Goal: Browse casually: Explore the website without a specific task or goal

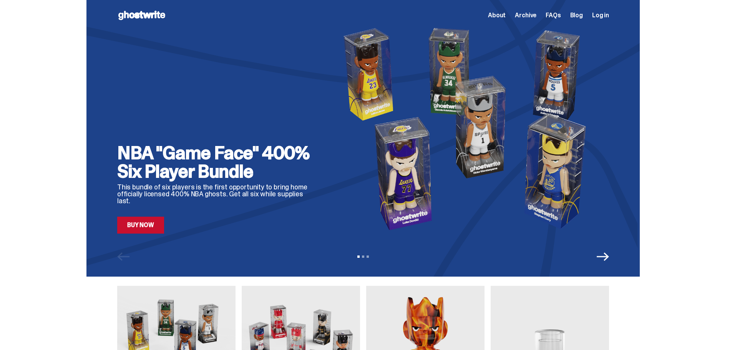
click at [290, 187] on div "NBA "Game Face" 400% Six Player Bundle This bundle of six players is the first …" at bounding box center [217, 189] width 200 height 90
click at [145, 222] on link "Buy Now" at bounding box center [140, 225] width 47 height 17
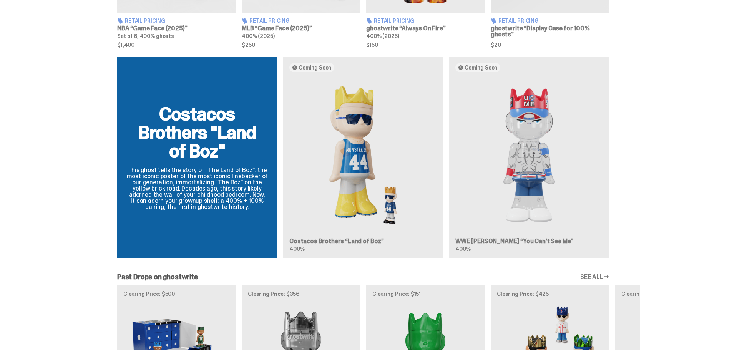
scroll to position [423, 0]
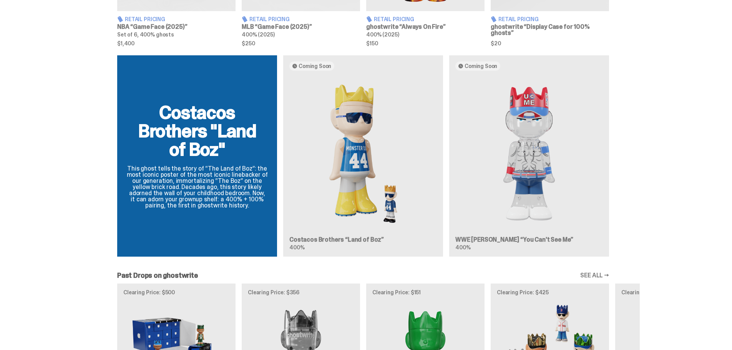
drag, startPoint x: 486, startPoint y: 240, endPoint x: 728, endPoint y: 176, distance: 250.6
click at [726, 176] on div "Costacos Brothers "Land of Boz" This ghost tells the story of “The Land of Boz”…" at bounding box center [363, 158] width 726 height 207
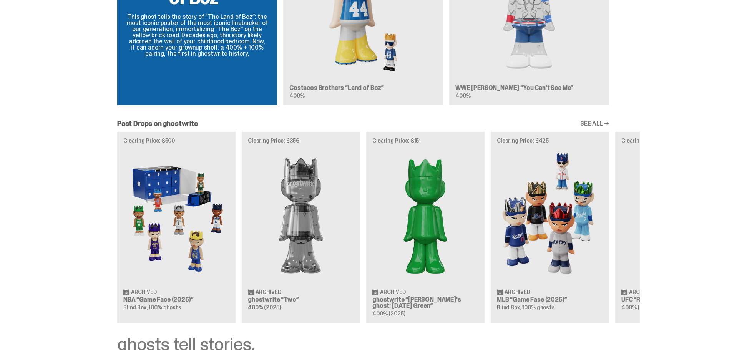
scroll to position [615, 0]
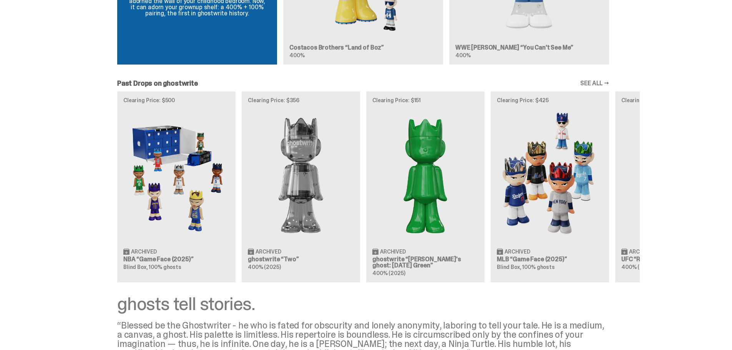
click at [407, 99] on div "Clearing Price: $500 Archived NBA “Game Face (2025)” Blind Box, 100% ghosts Cle…" at bounding box center [362, 186] width 553 height 191
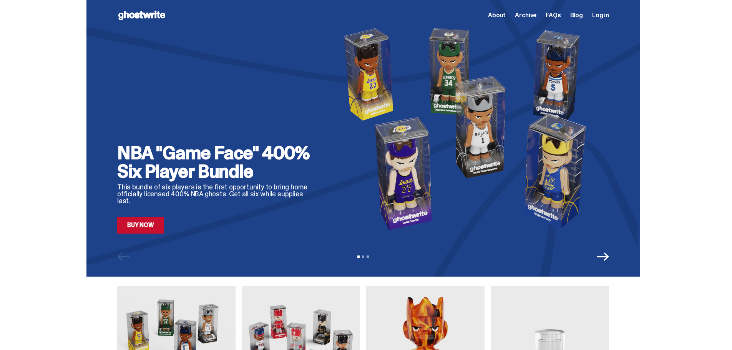
click at [532, 13] on span "Archive" at bounding box center [526, 15] width 22 height 6
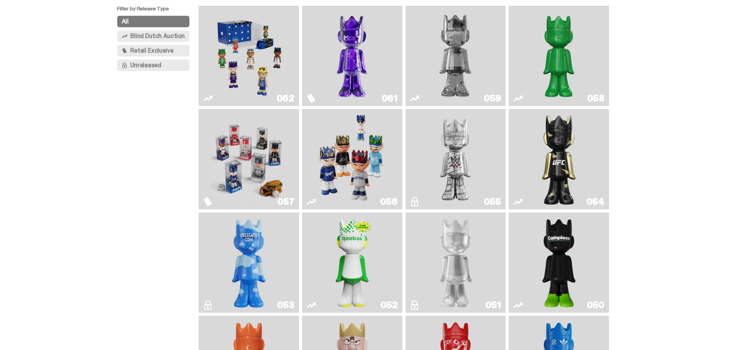
scroll to position [38, 0]
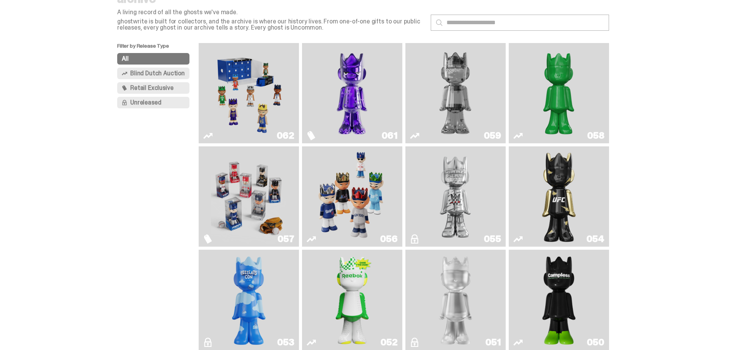
click at [365, 104] on img "Fantasy" at bounding box center [351, 93] width 75 height 94
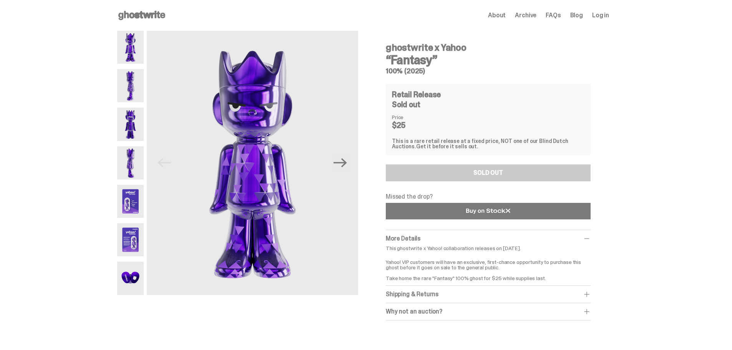
click at [469, 209] on icon at bounding box center [488, 211] width 44 height 6
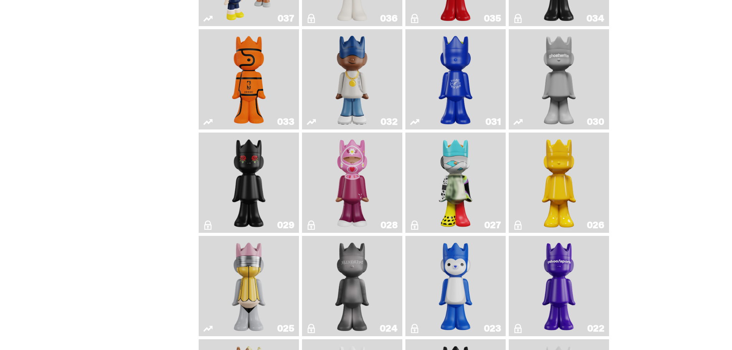
scroll to position [807, 0]
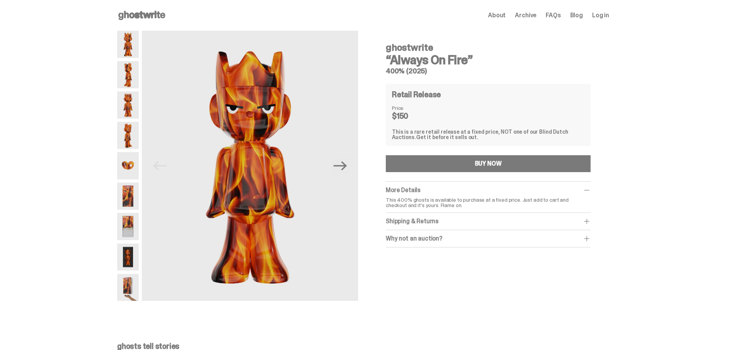
click at [131, 198] on img at bounding box center [128, 195] width 22 height 27
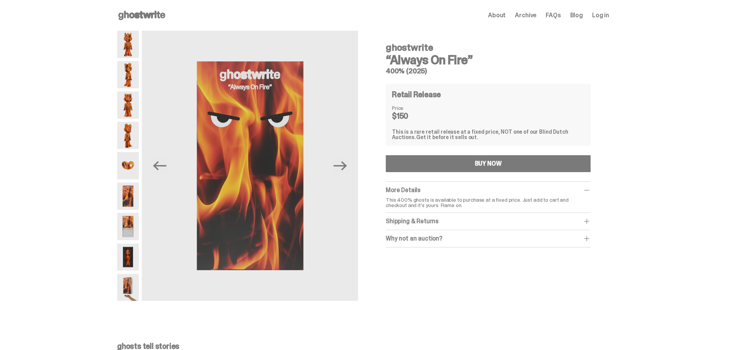
click at [125, 169] on img at bounding box center [128, 165] width 22 height 27
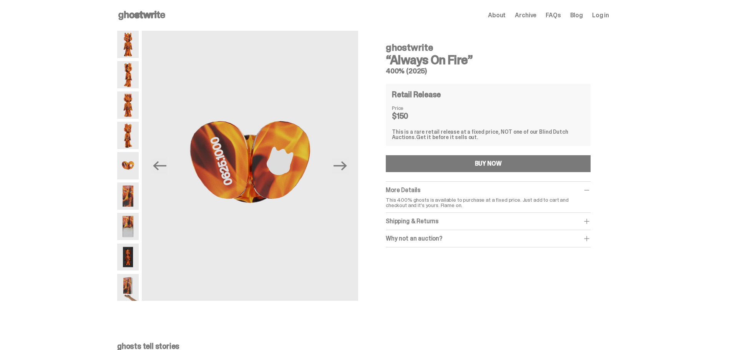
click at [124, 138] on img at bounding box center [128, 135] width 22 height 27
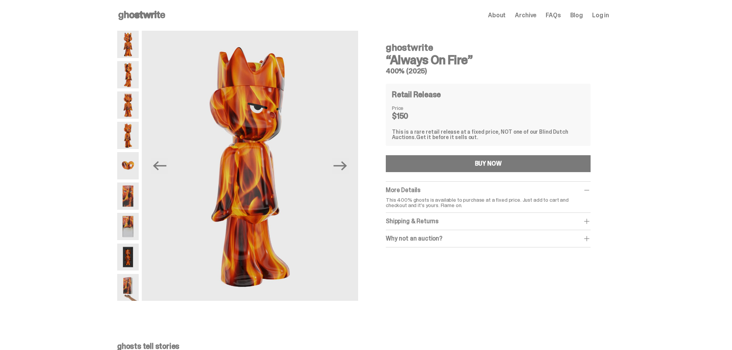
click at [122, 161] on img at bounding box center [128, 165] width 22 height 27
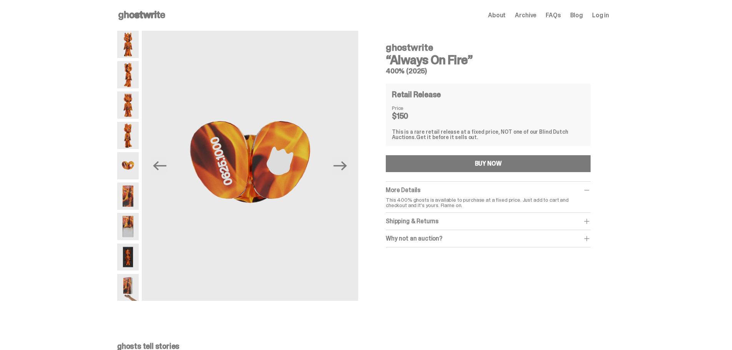
click at [120, 245] on div at bounding box center [128, 166] width 22 height 270
click at [124, 263] on img at bounding box center [128, 257] width 22 height 27
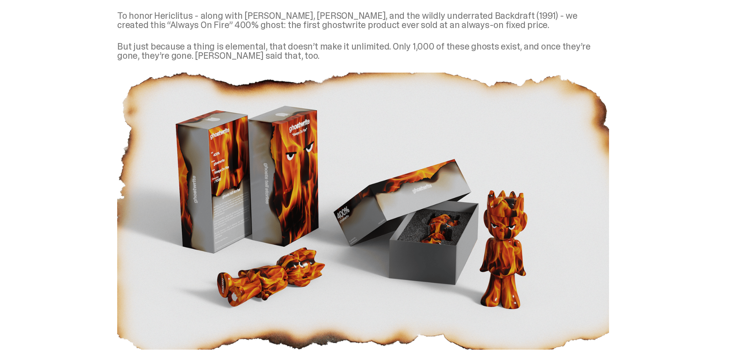
scroll to position [423, 0]
